Goal: Understand site structure: Understand site structure

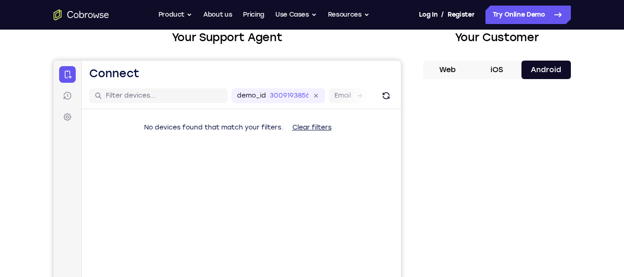
scroll to position [56, 0]
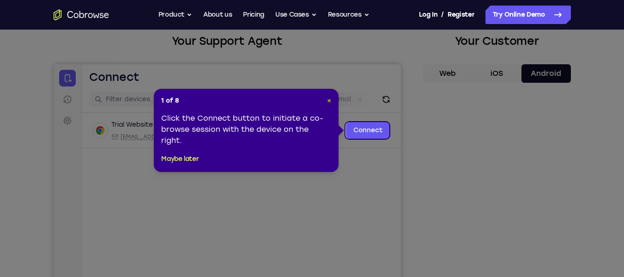
click at [329, 98] on span "×" at bounding box center [329, 101] width 4 height 8
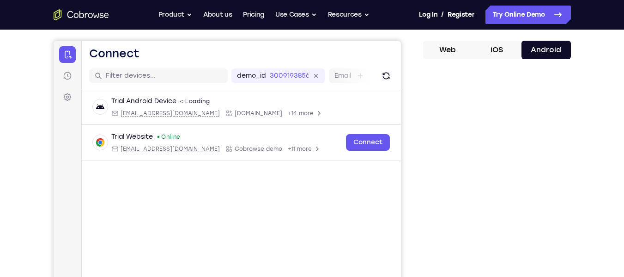
scroll to position [79, 0]
click at [597, 150] on div "Your Support Agent Your Customer Web iOS Android Next Steps We’d be happy to gi…" at bounding box center [312, 255] width 591 height 609
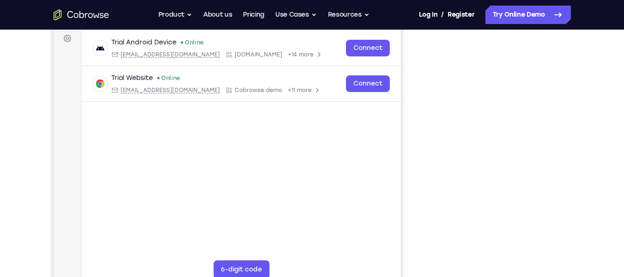
scroll to position [138, 0]
click at [17, 217] on div "Your Support Agent Your Customer Web iOS Android Next Steps We’d be happy to gi…" at bounding box center [312, 196] width 591 height 609
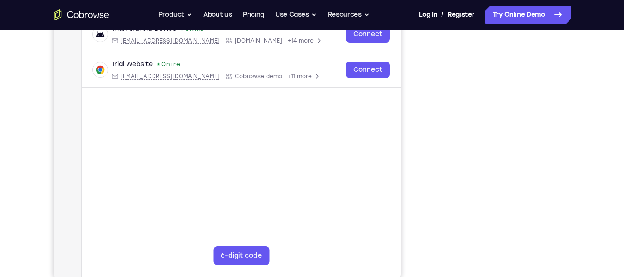
scroll to position [151, 0]
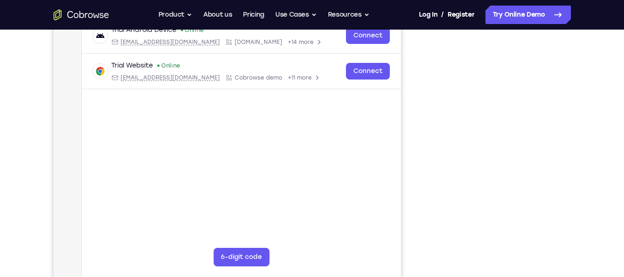
click at [80, 134] on nav "Connect Sessions Settings" at bounding box center [67, 124] width 28 height 309
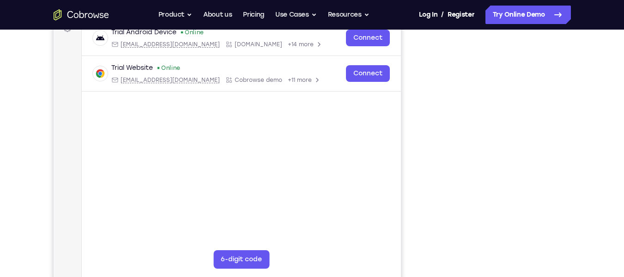
scroll to position [144, 0]
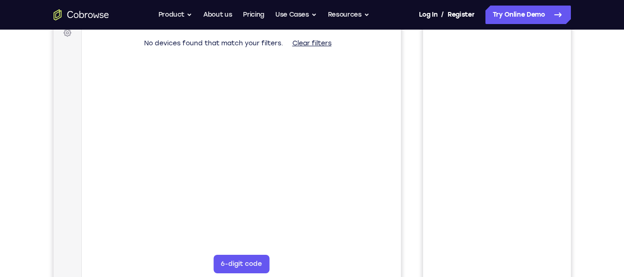
scroll to position [144, 0]
